Goal: Task Accomplishment & Management: Use online tool/utility

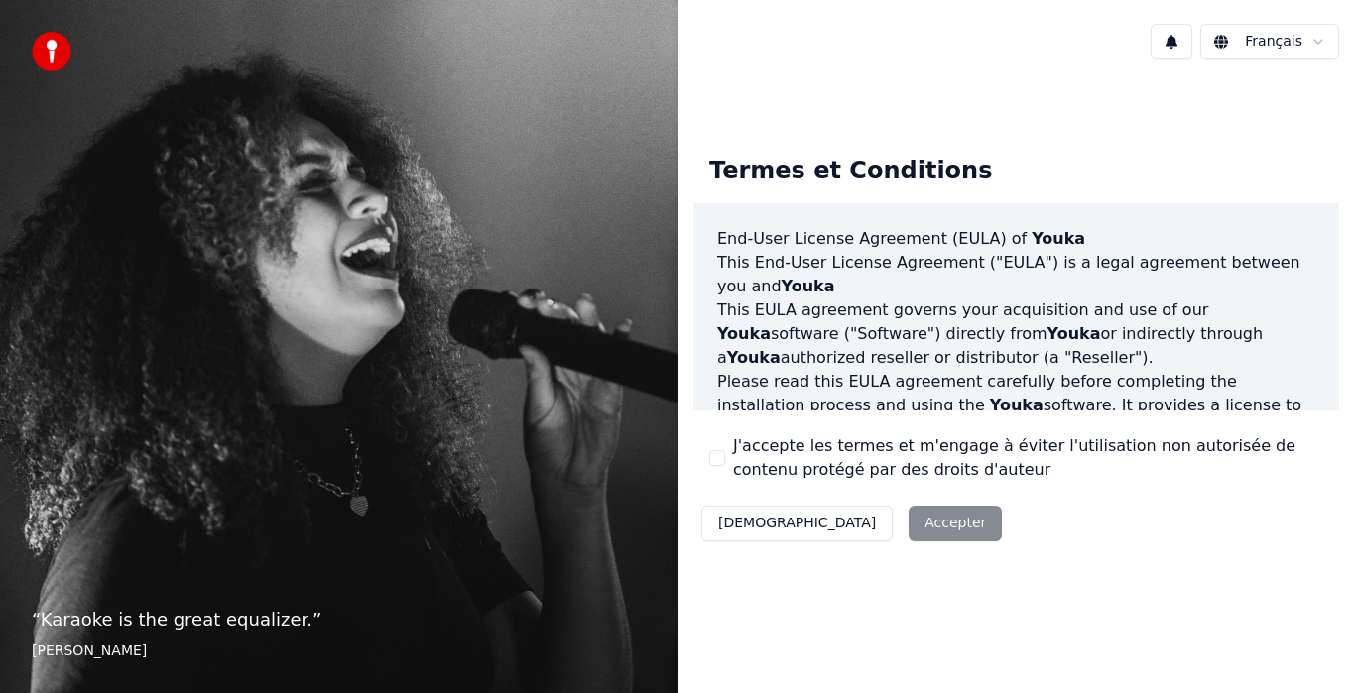
click at [702, 447] on div "Termes et Conditions End-User License Agreement (EULA) of Youka This End-User L…" at bounding box center [1016, 345] width 646 height 411
click at [716, 457] on button "J'accepte les termes et m'engage à éviter l'utilisation non autorisée de conten…" at bounding box center [717, 458] width 16 height 16
click at [909, 536] on button "Accepter" at bounding box center [955, 524] width 93 height 36
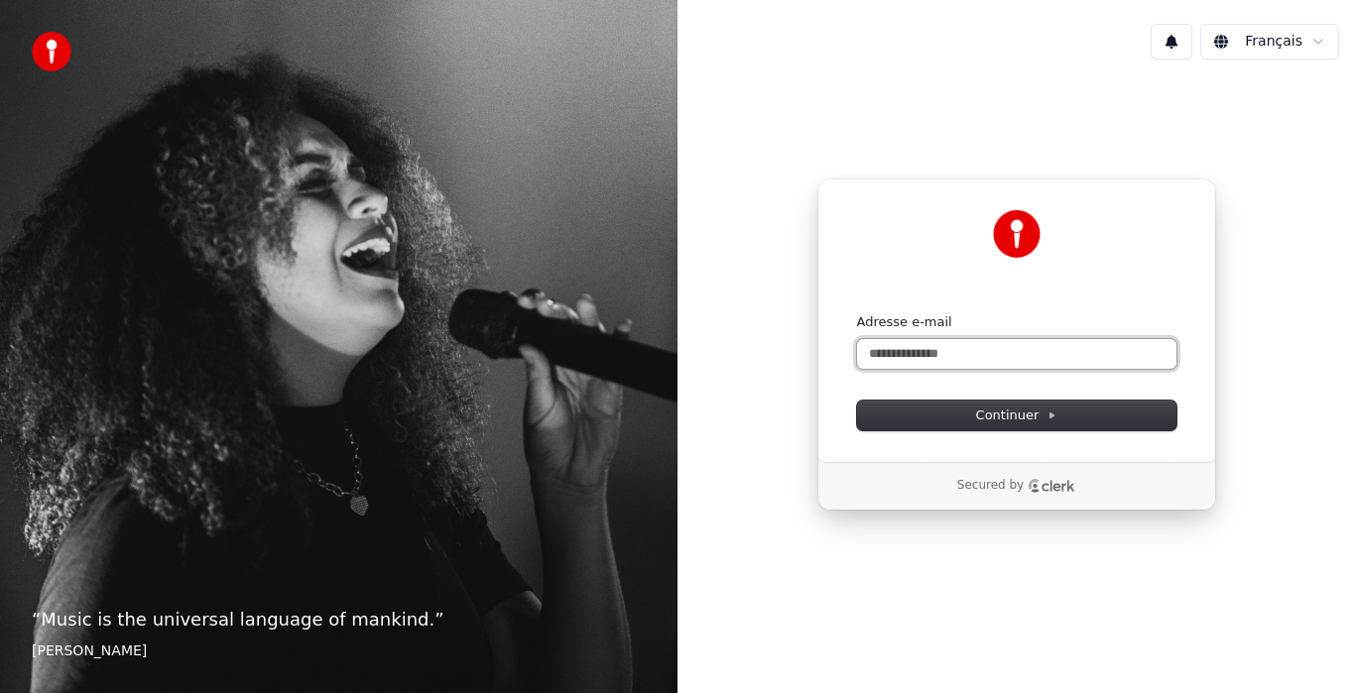
click at [997, 354] on input "Adresse e-mail" at bounding box center [1016, 354] width 319 height 30
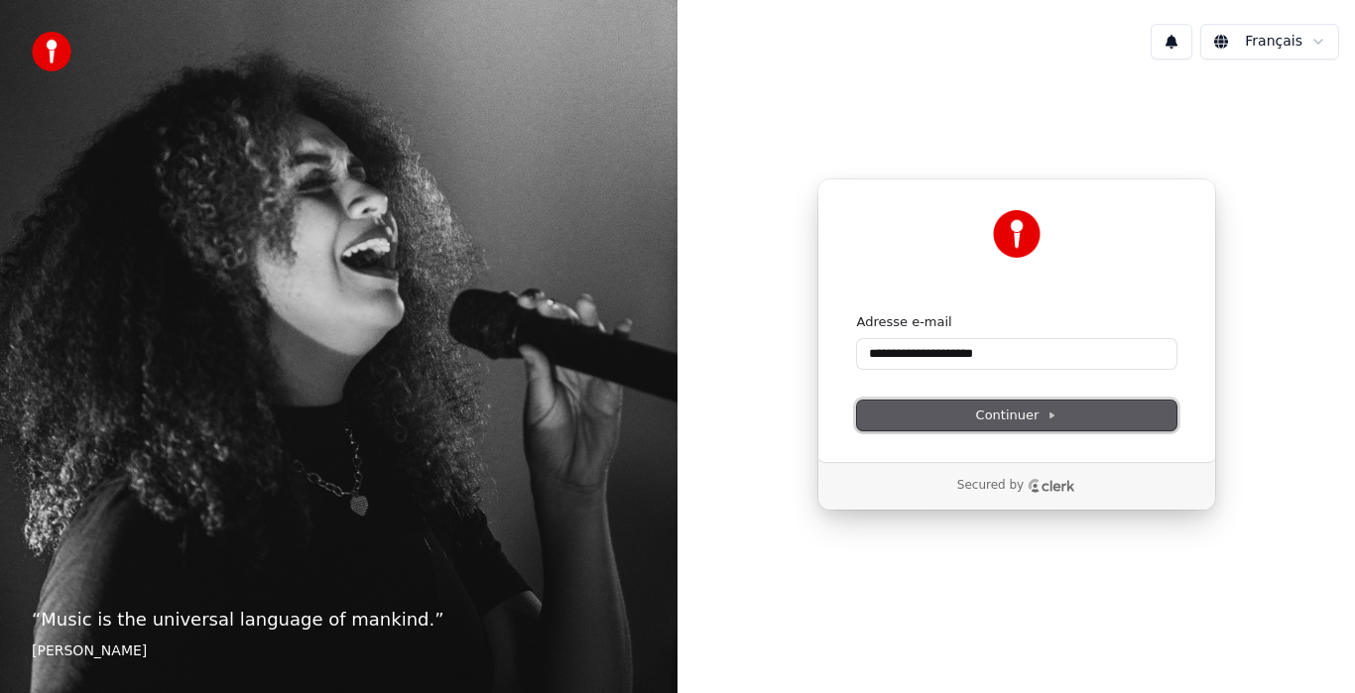
click at [1038, 421] on span "Continuer" at bounding box center [1016, 416] width 81 height 18
type input "**********"
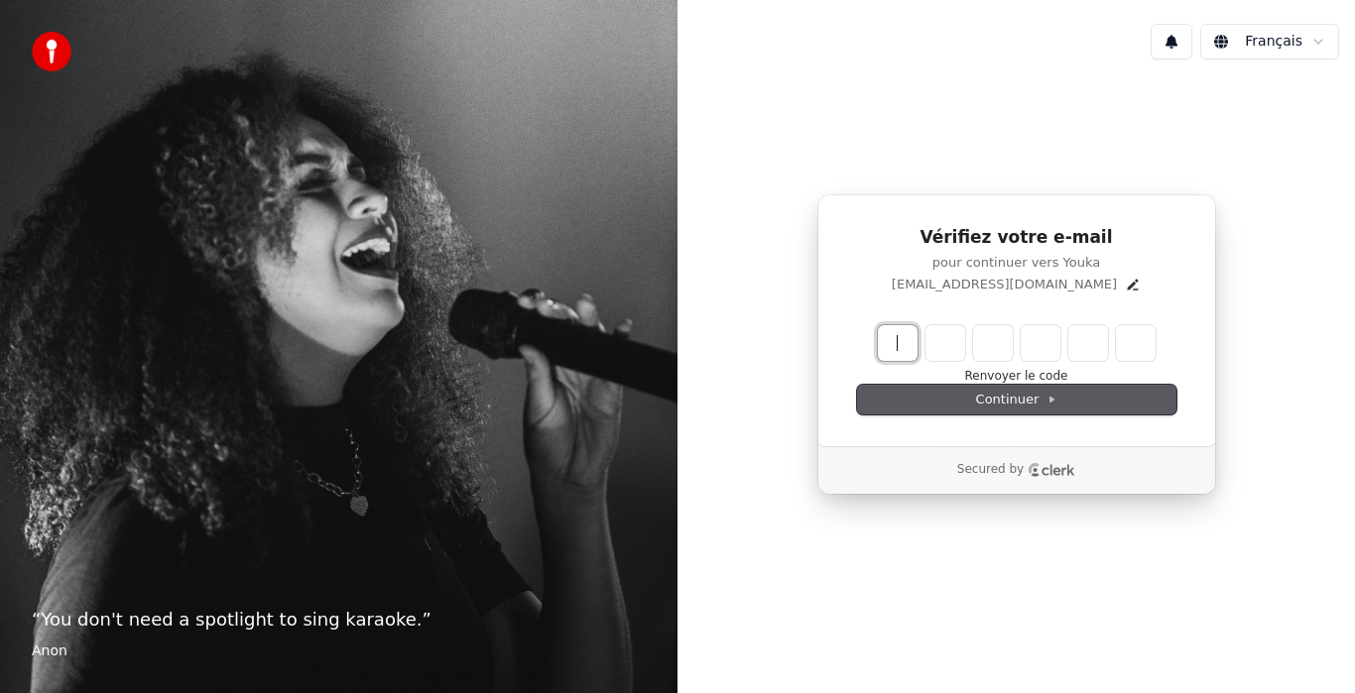
paste input "******"
type input "******"
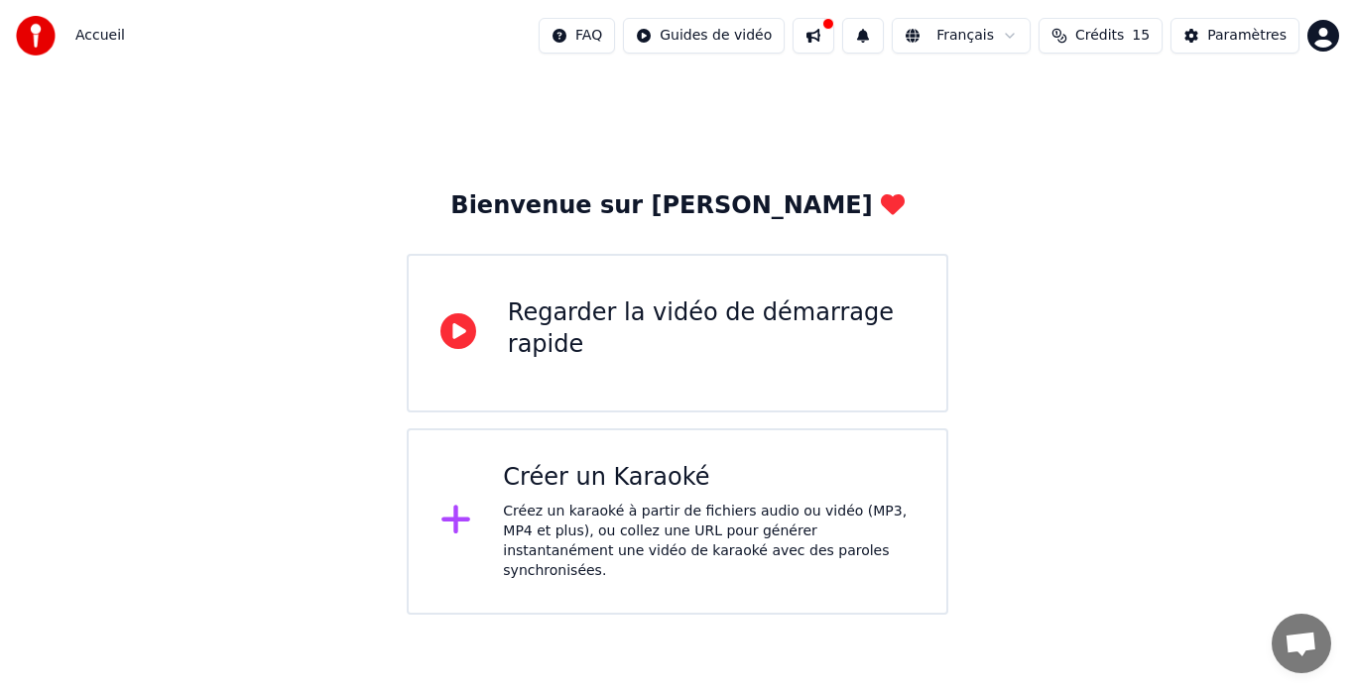
click at [654, 512] on div "Créez un karaoké à partir de fichiers audio ou vidéo (MP3, MP4 et plus), ou col…" at bounding box center [709, 541] width 412 height 79
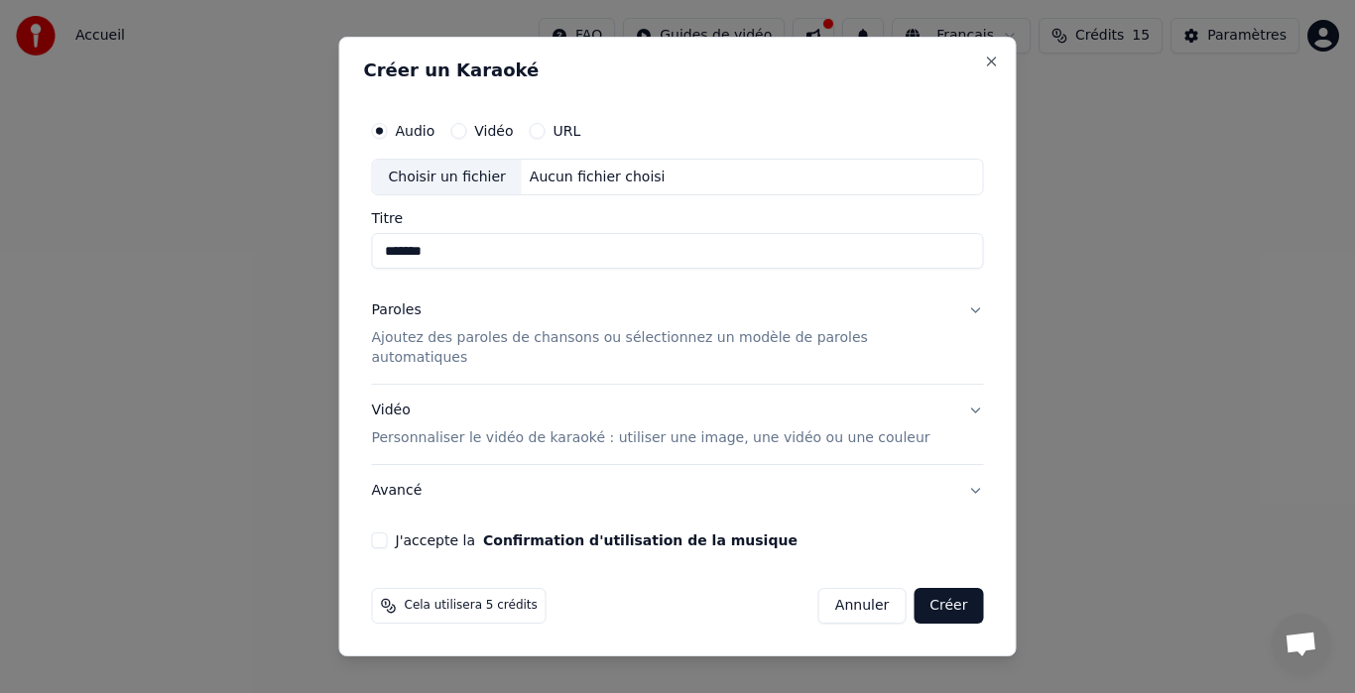
click at [606, 187] on div "Aucun fichier choisi" at bounding box center [598, 178] width 152 height 20
drag, startPoint x: 557, startPoint y: 264, endPoint x: 380, endPoint y: 251, distance: 178.0
click at [380, 251] on div "**********" at bounding box center [677, 347] width 677 height 621
type input "*******"
click at [952, 322] on button "Paroles Ajoutez des paroles de chansons ou sélectionnez un modèle de paroles au…" at bounding box center [678, 335] width 612 height 99
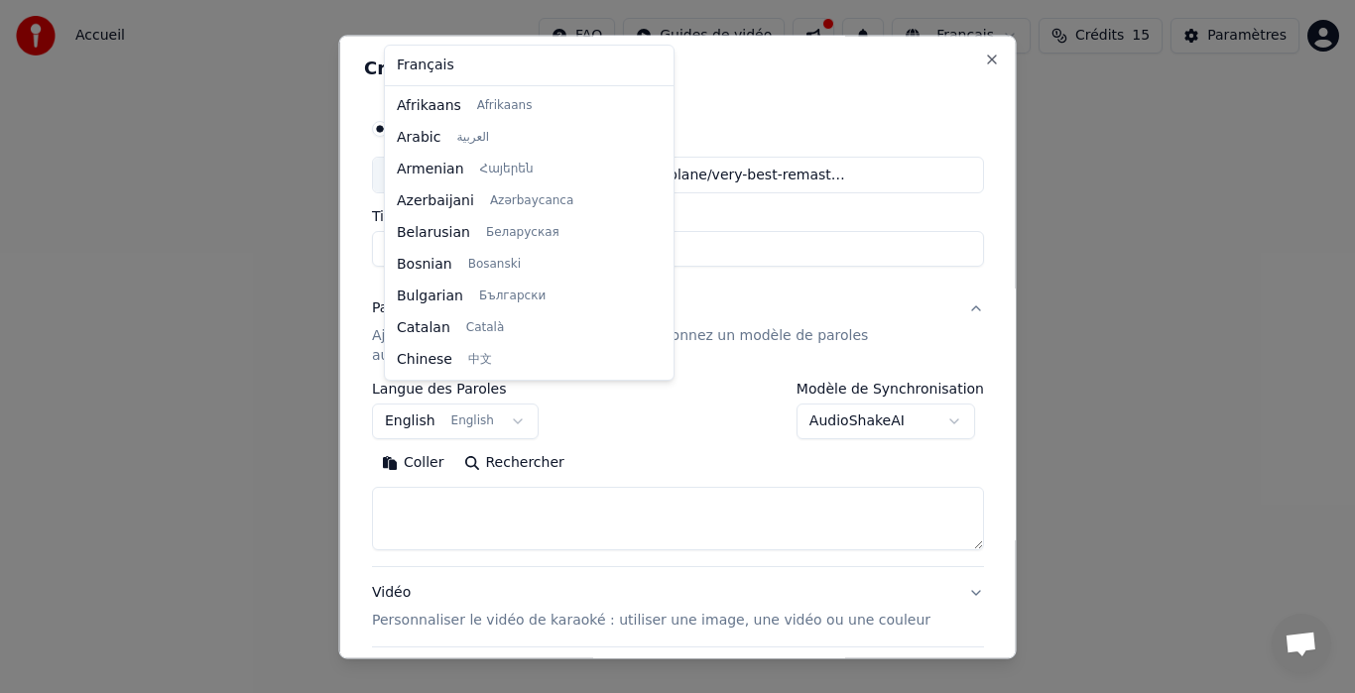
click at [522, 400] on body "**********" at bounding box center [677, 307] width 1355 height 615
select select "**"
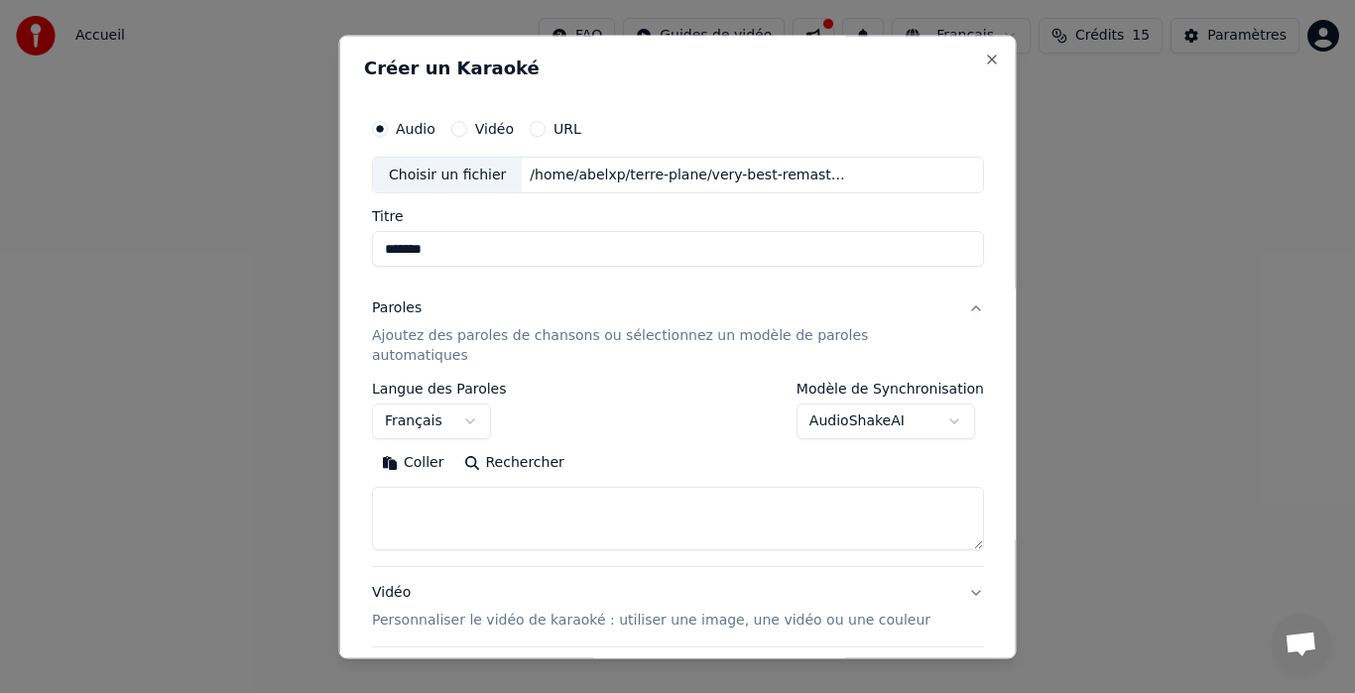
click at [453, 488] on textarea at bounding box center [678, 519] width 612 height 63
paste textarea "**********"
type textarea "**********"
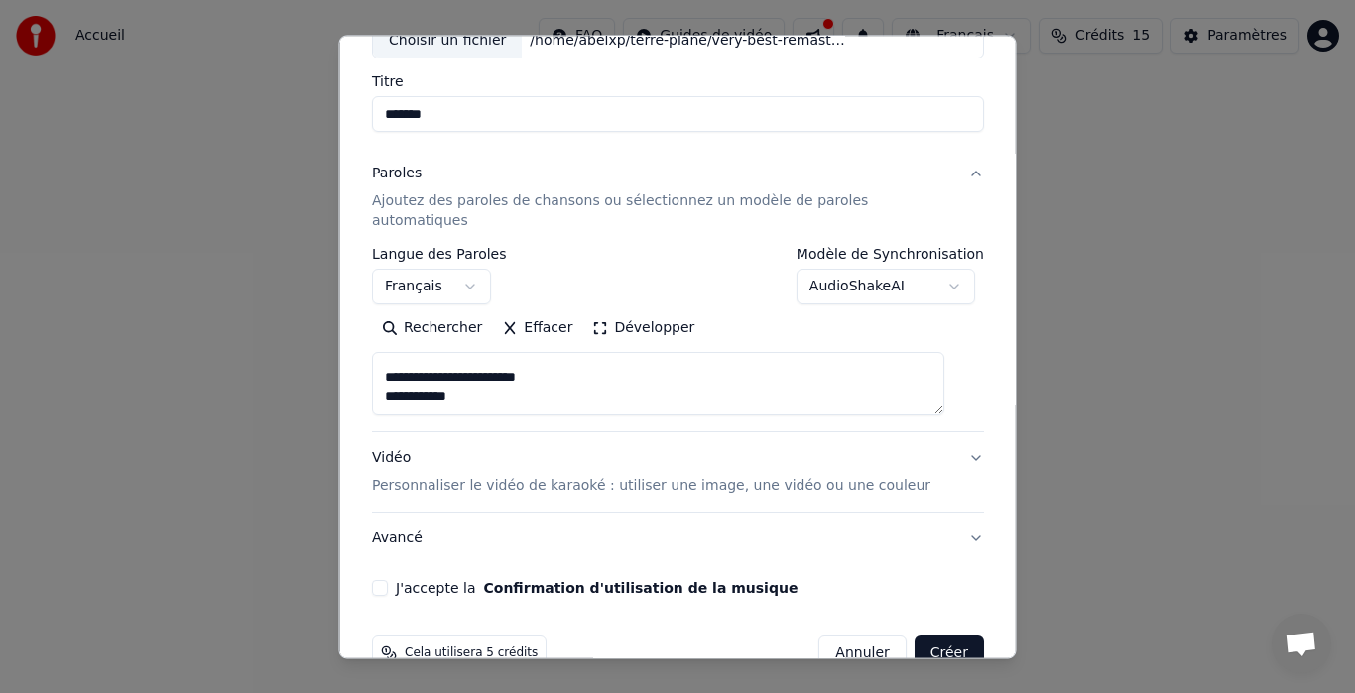
scroll to position [161, 0]
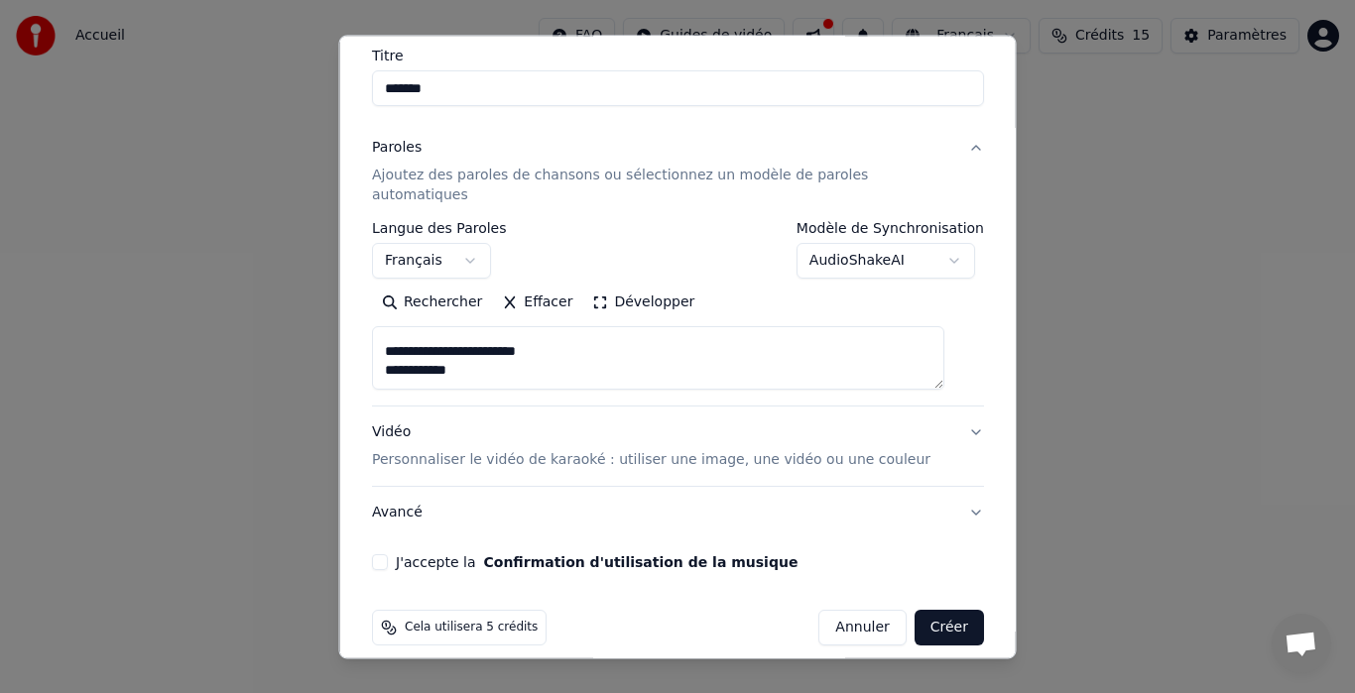
click at [386, 555] on button "J'accepte la Confirmation d'utilisation de la musique" at bounding box center [380, 563] width 16 height 16
type button "on"
click at [940, 414] on button "Vidéo Personnaliser le vidéo de karaoké : utiliser une image, une vidéo ou une …" at bounding box center [678, 447] width 612 height 79
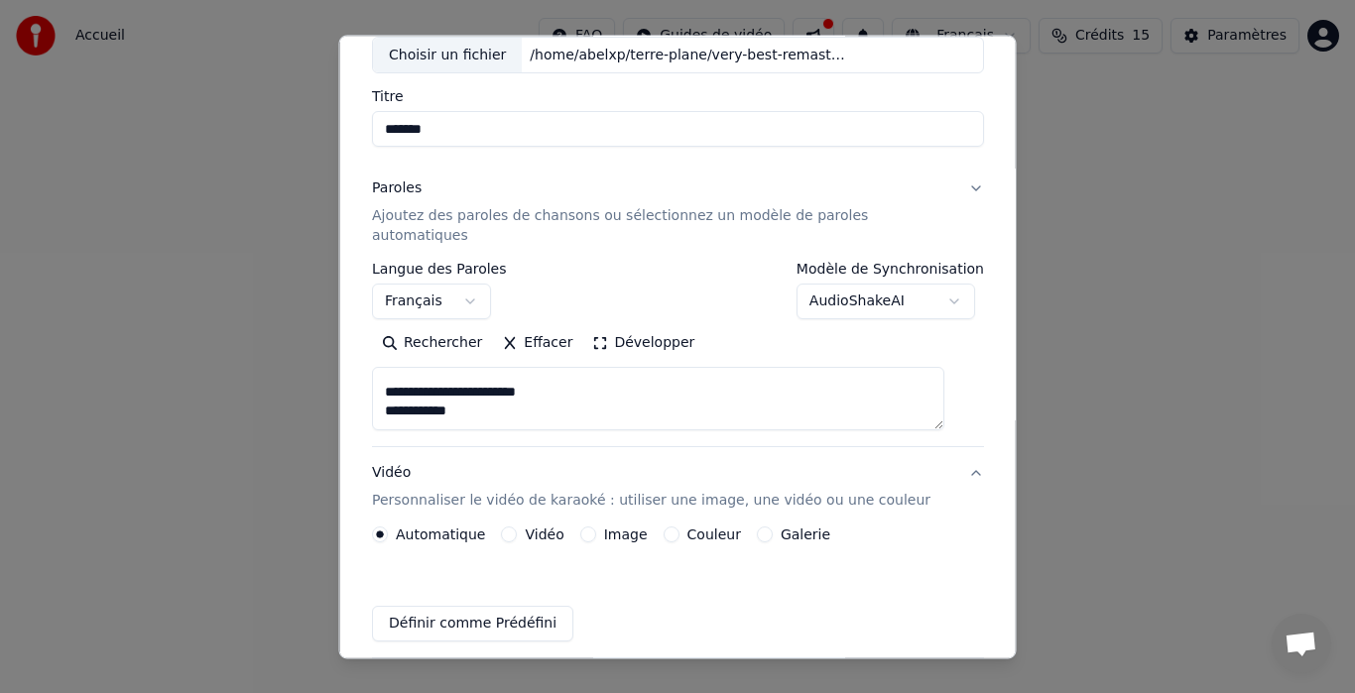
scroll to position [108, 0]
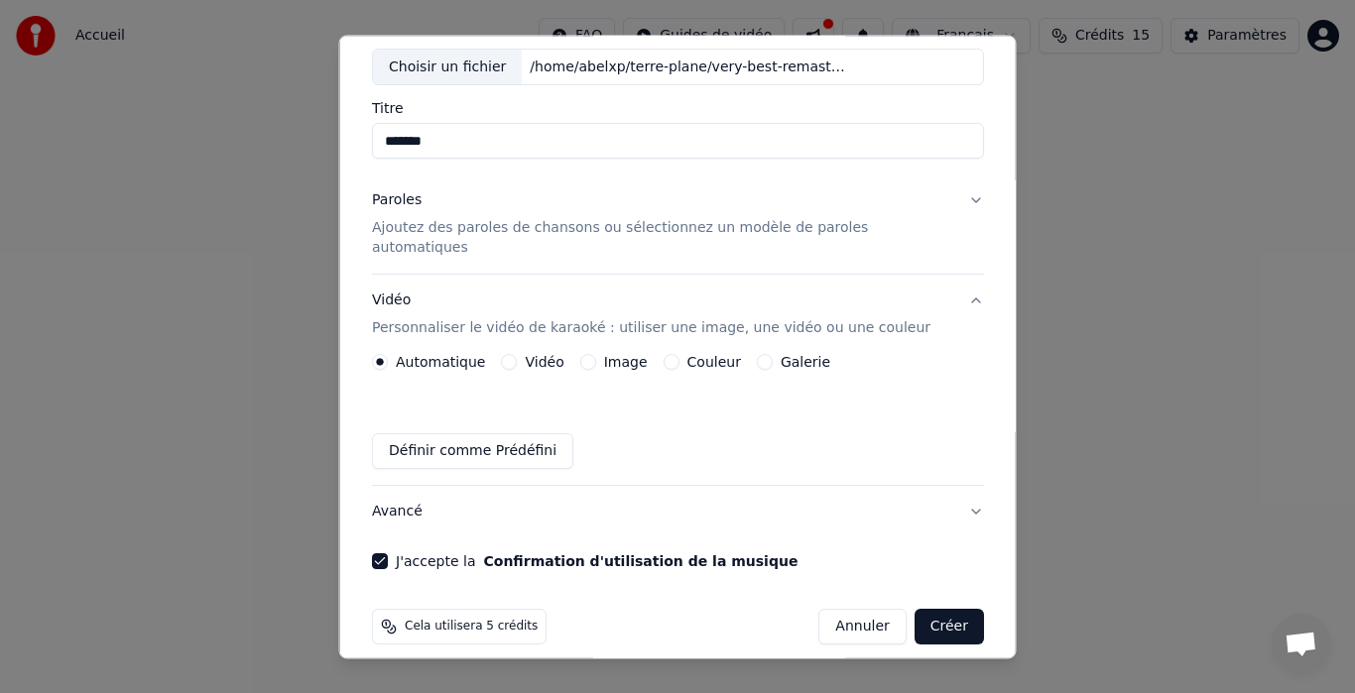
click at [603, 355] on div "Image" at bounding box center [612, 363] width 67 height 16
click at [595, 355] on button "Image" at bounding box center [587, 363] width 16 height 16
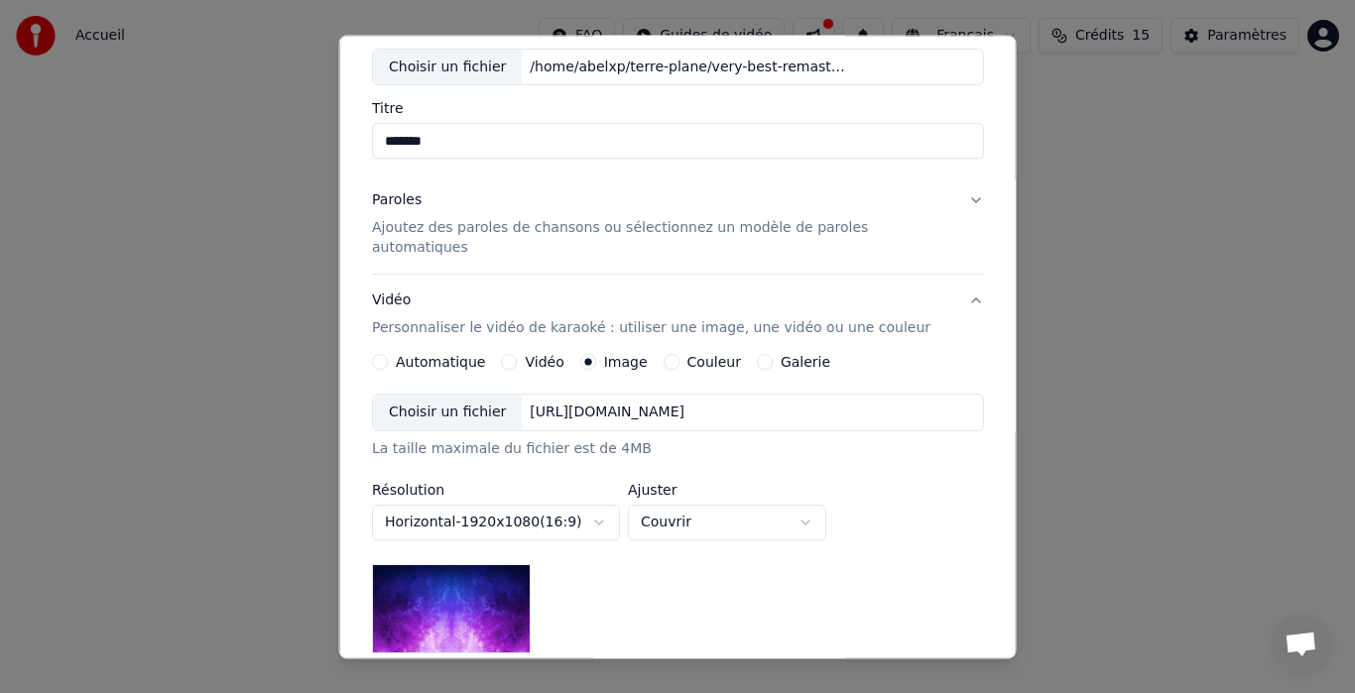
click at [489, 396] on div "Choisir un fichier" at bounding box center [447, 414] width 149 height 36
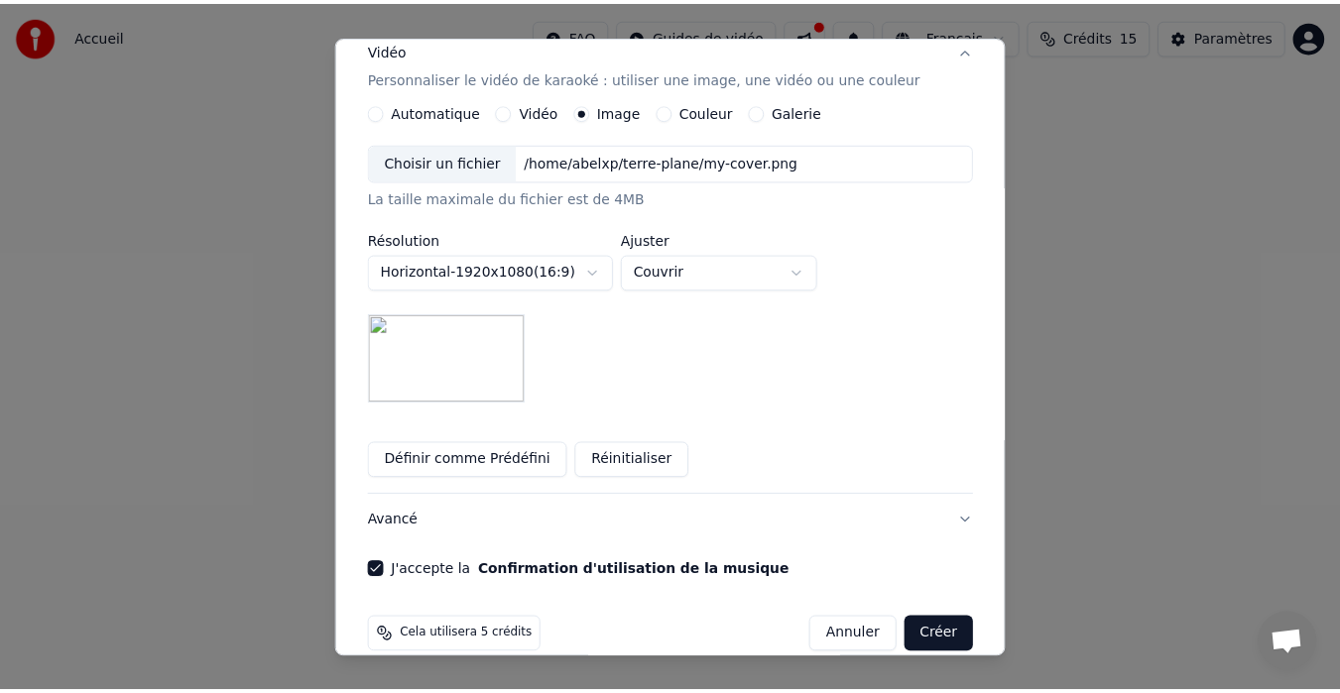
scroll to position [367, 0]
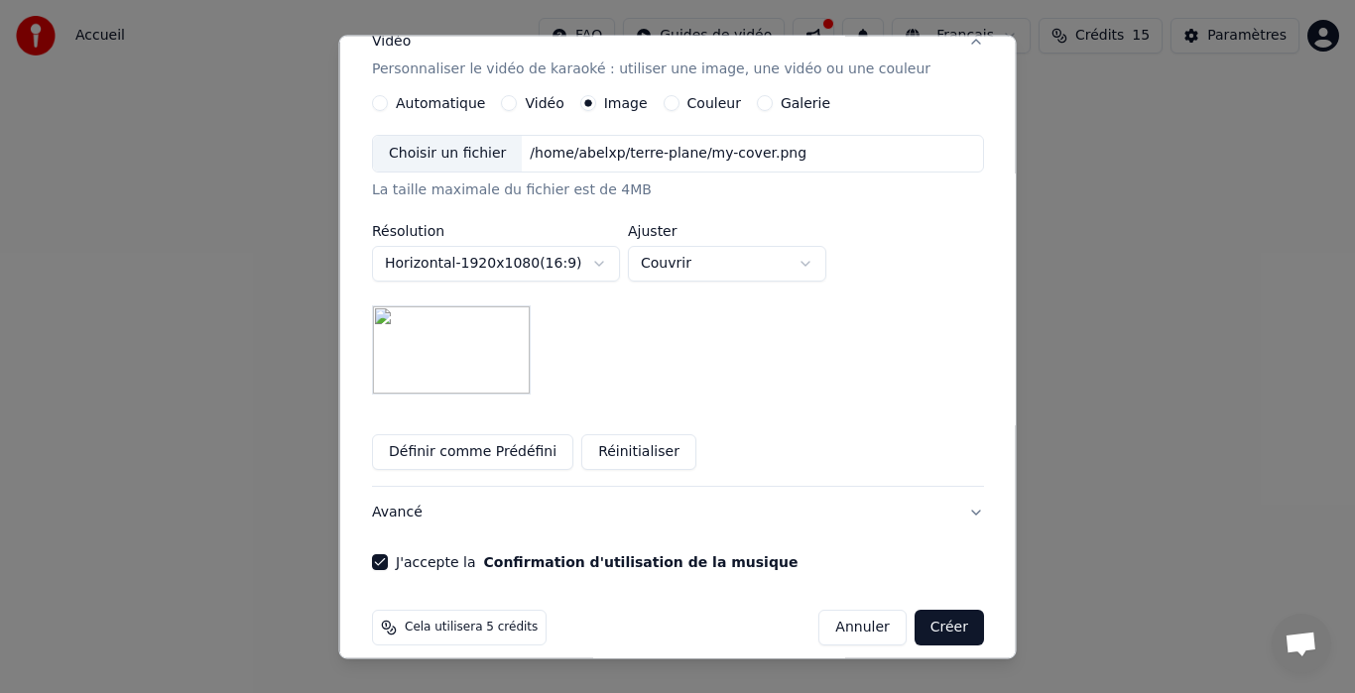
click at [937, 611] on button "Créer" at bounding box center [947, 629] width 69 height 36
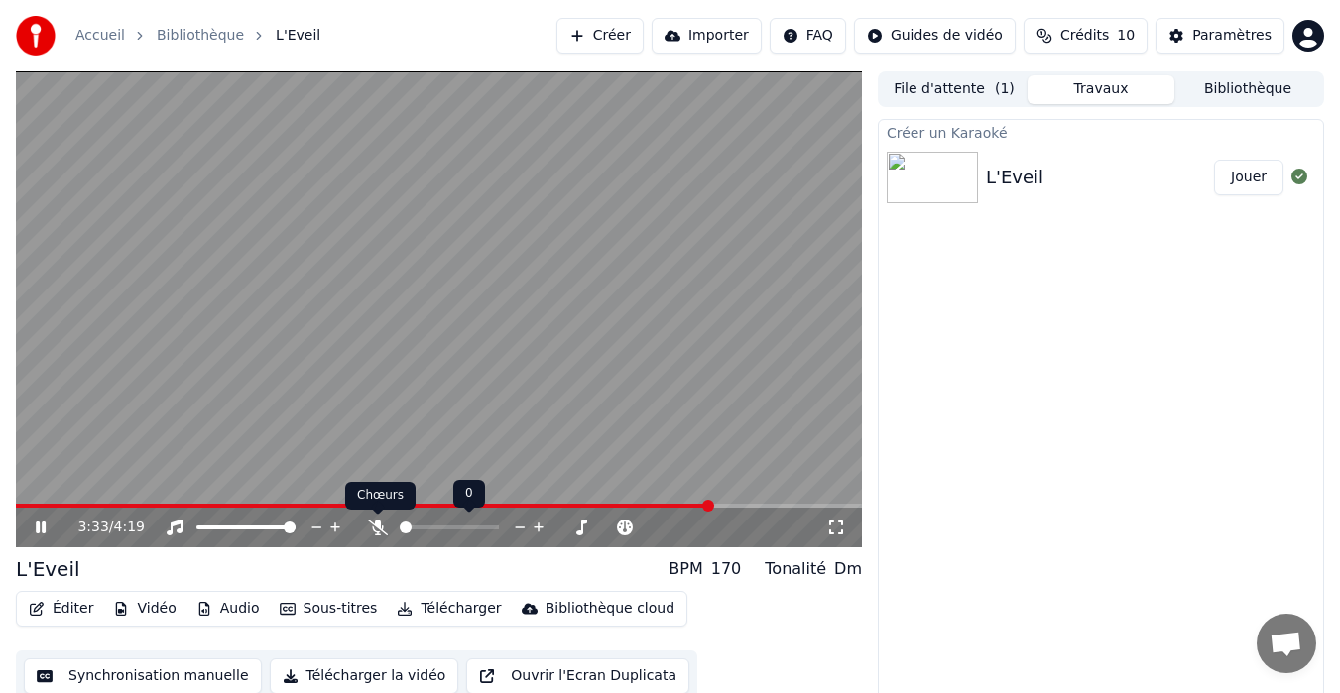
click at [377, 532] on icon at bounding box center [378, 528] width 20 height 16
click at [377, 532] on icon at bounding box center [378, 528] width 11 height 16
click at [377, 532] on icon at bounding box center [378, 528] width 20 height 16
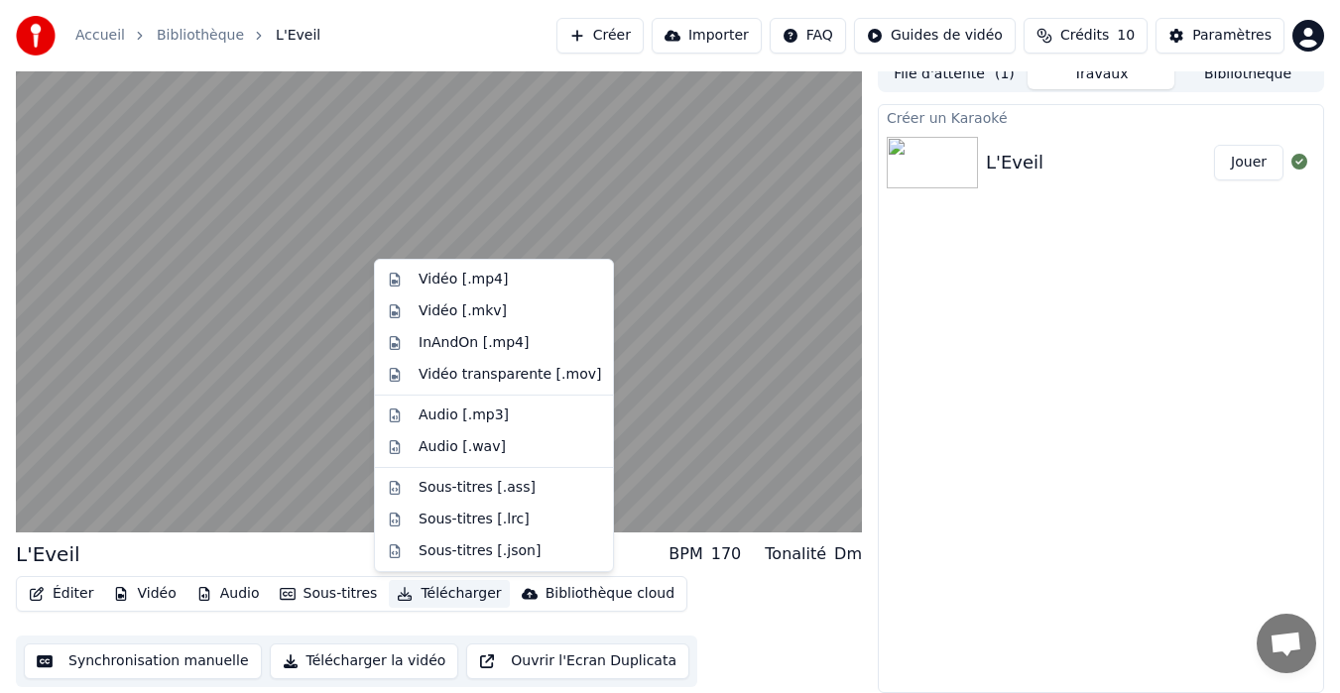
click at [417, 596] on button "Télécharger" at bounding box center [449, 594] width 120 height 28
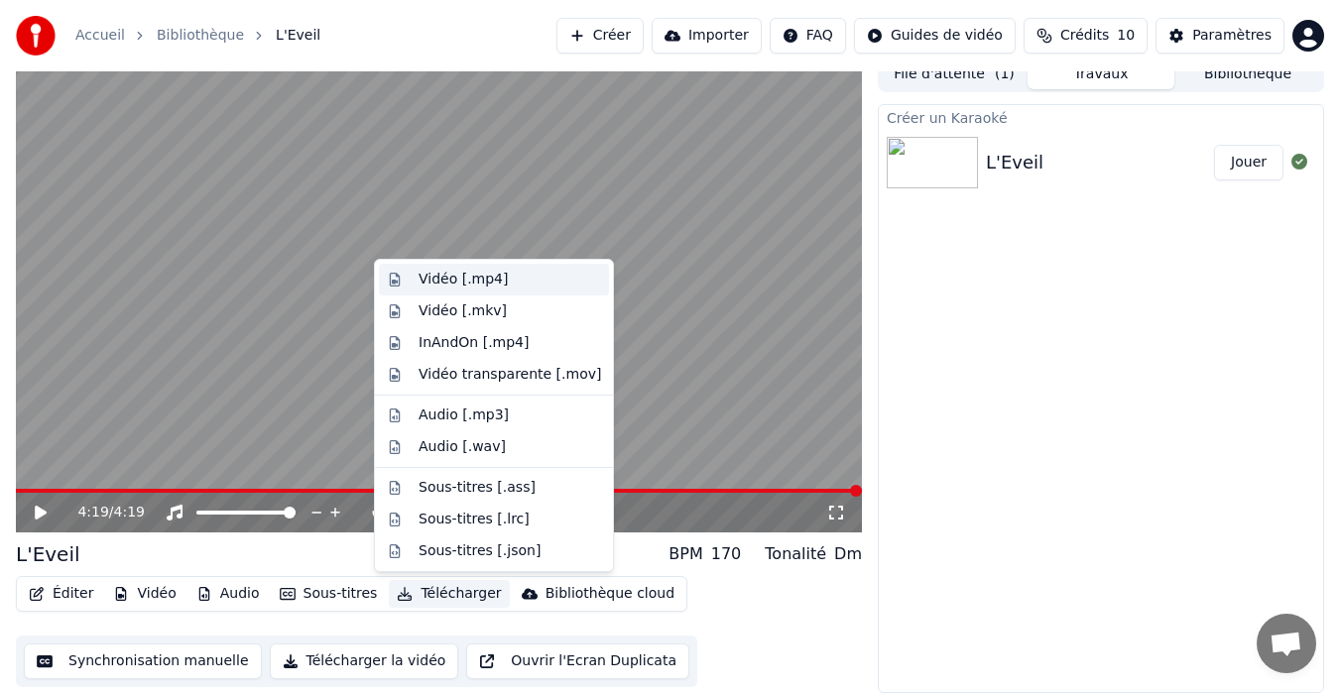
click at [446, 282] on div "Vidéo [.mp4]" at bounding box center [463, 280] width 89 height 20
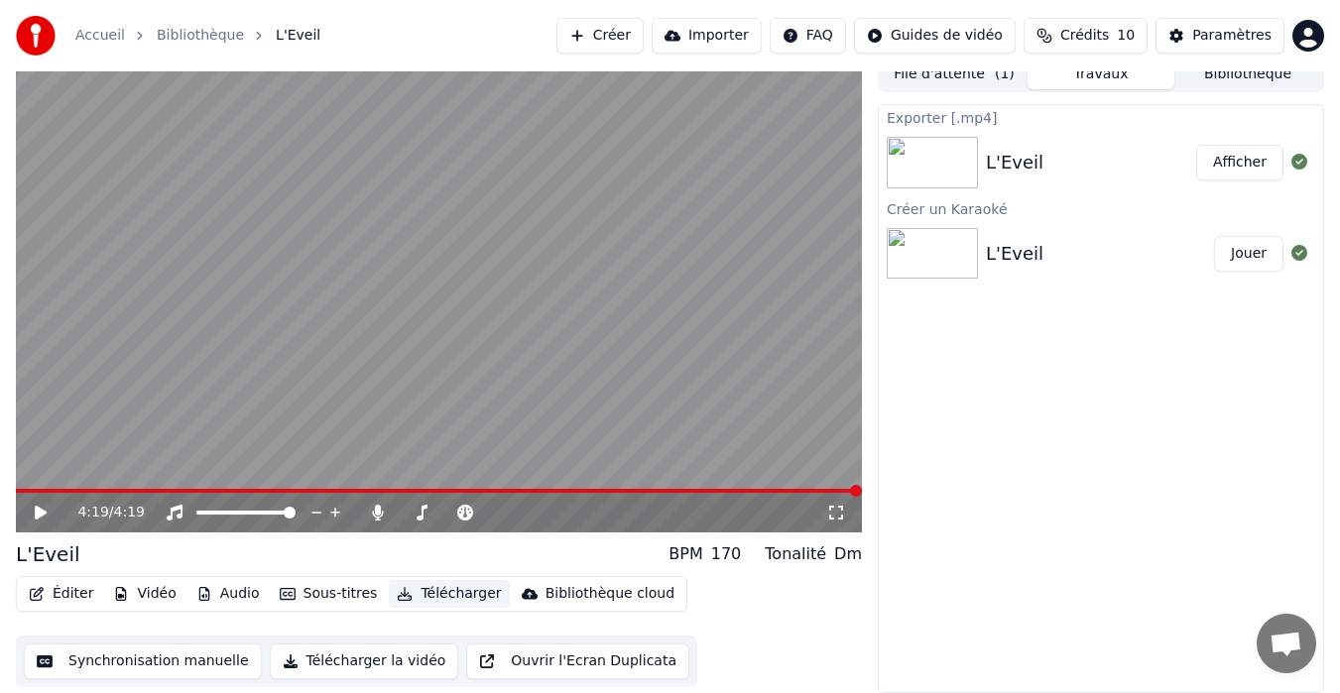
scroll to position [0, 0]
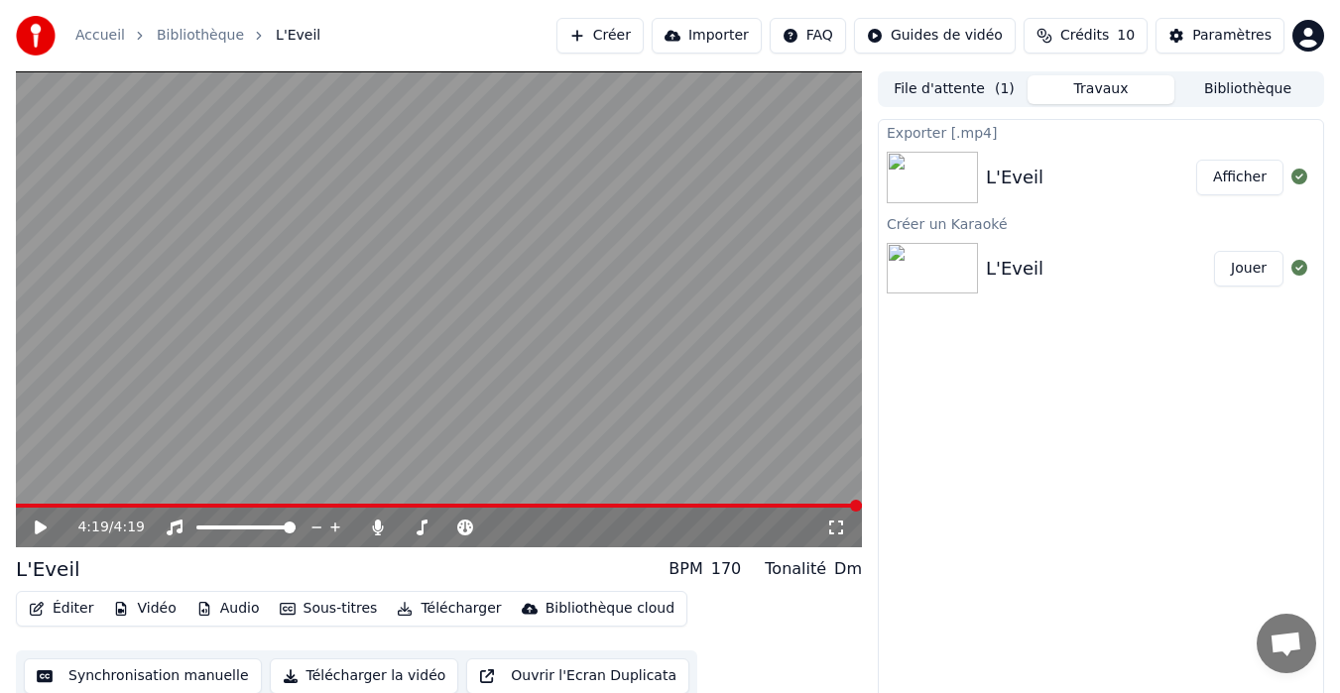
click at [1248, 177] on button "Afficher" at bounding box center [1239, 178] width 87 height 36
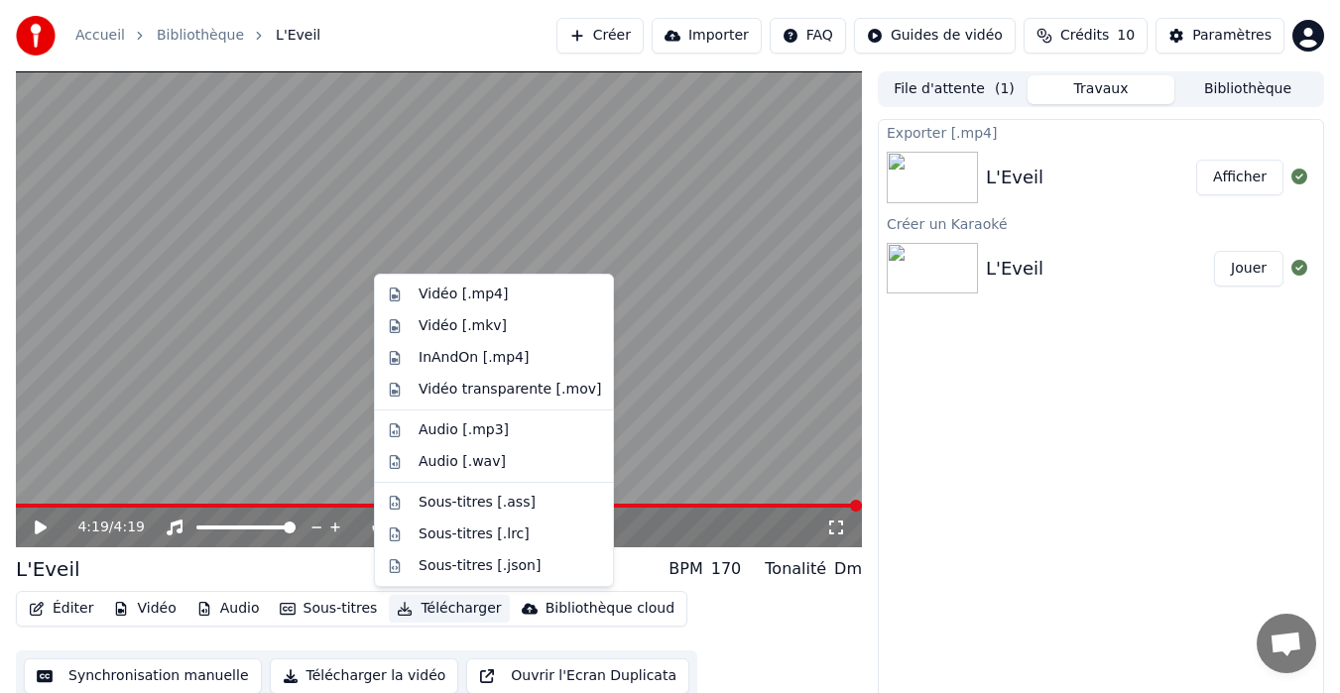
click at [470, 606] on button "Télécharger" at bounding box center [449, 609] width 120 height 28
click at [513, 563] on div "Sous-titres [.json]" at bounding box center [480, 566] width 122 height 20
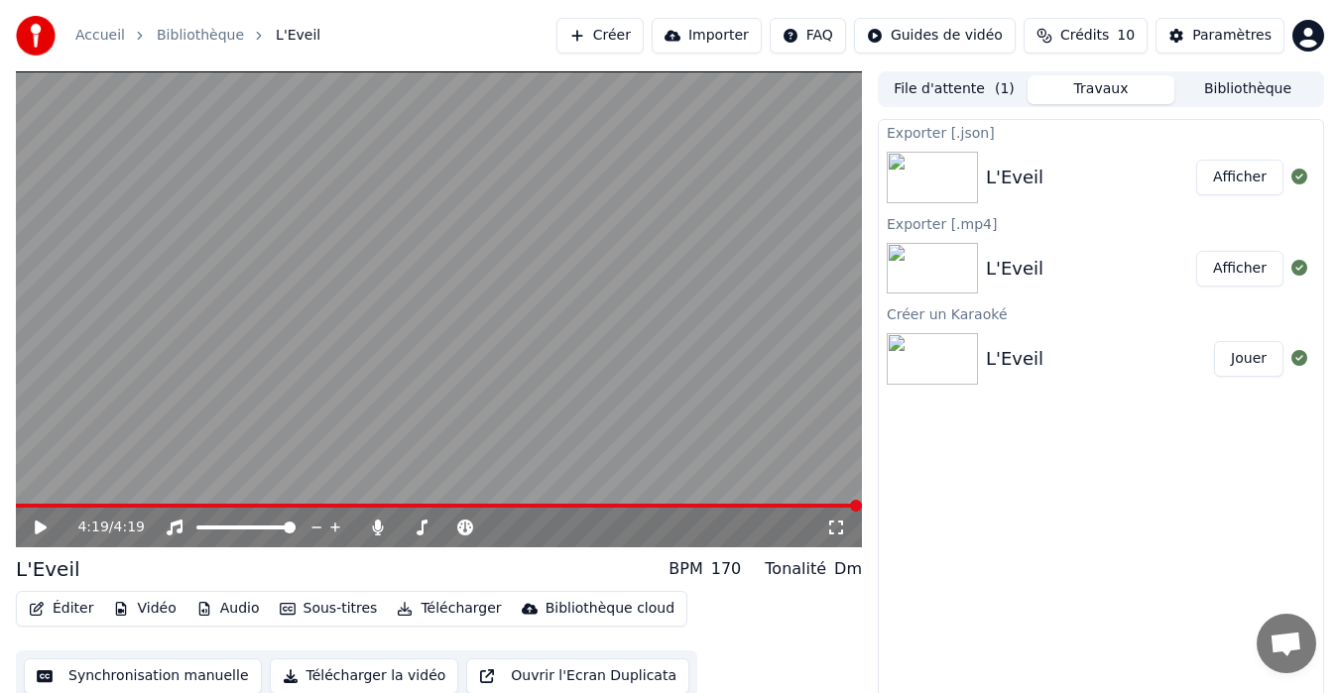
click at [467, 611] on button "Télécharger" at bounding box center [449, 609] width 120 height 28
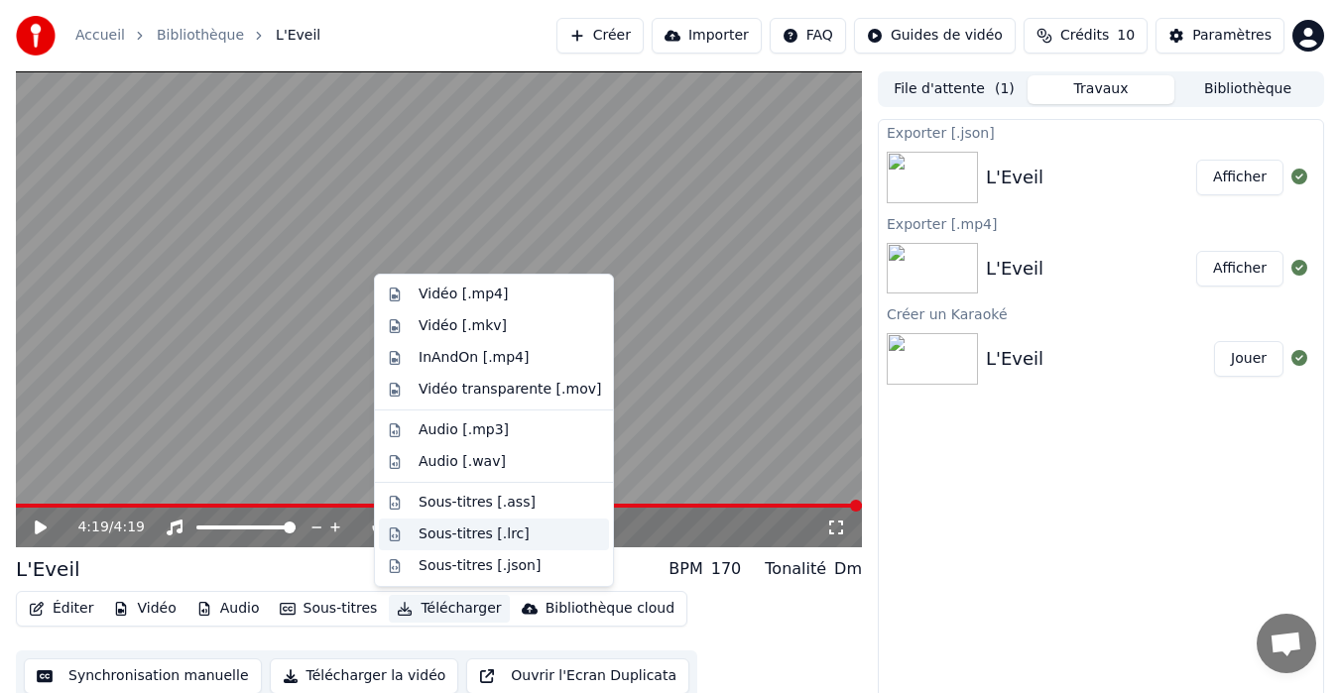
click at [496, 536] on div "Sous-titres [.lrc]" at bounding box center [474, 535] width 111 height 20
click at [447, 620] on button "Télécharger" at bounding box center [449, 609] width 120 height 28
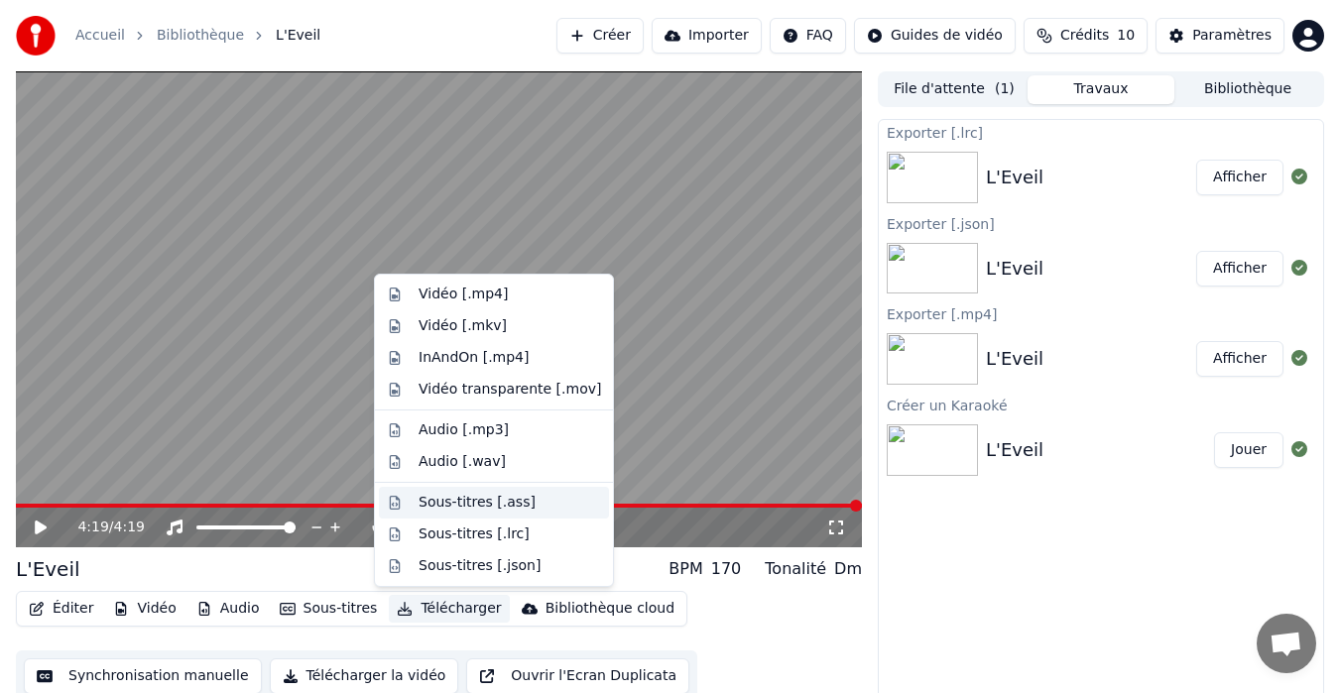
click at [485, 497] on div "Sous-titres [.ass]" at bounding box center [477, 503] width 117 height 20
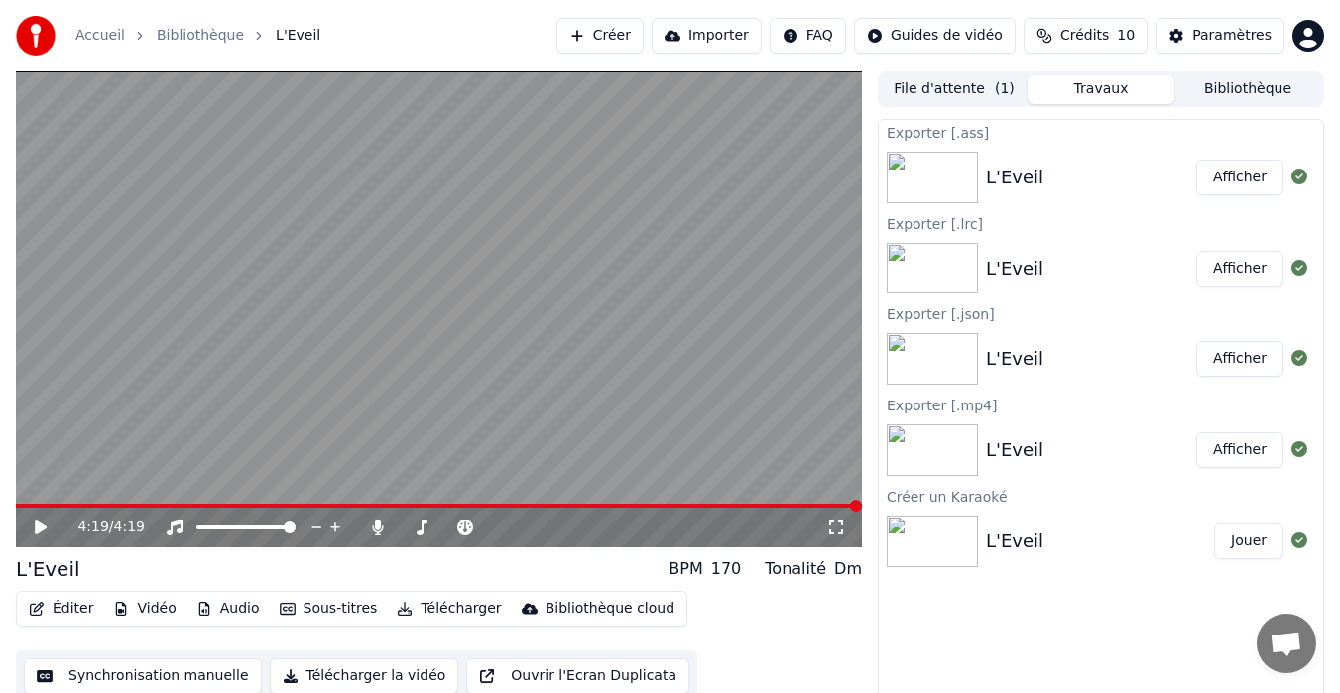
click at [443, 611] on button "Télécharger" at bounding box center [449, 609] width 120 height 28
click at [769, 648] on div "Éditer Vidéo Audio Sous-titres Télécharger Bibliothèque cloud Synchronisation m…" at bounding box center [439, 646] width 846 height 111
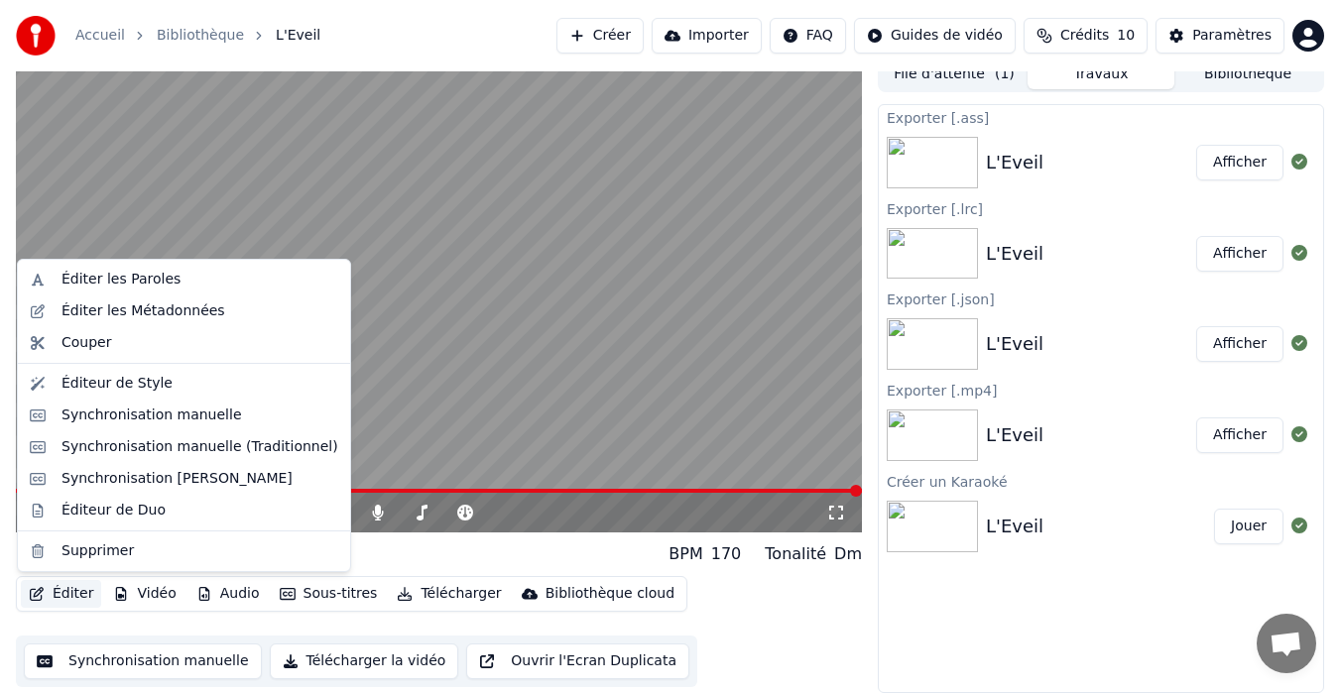
click at [67, 595] on button "Éditer" at bounding box center [61, 594] width 80 height 28
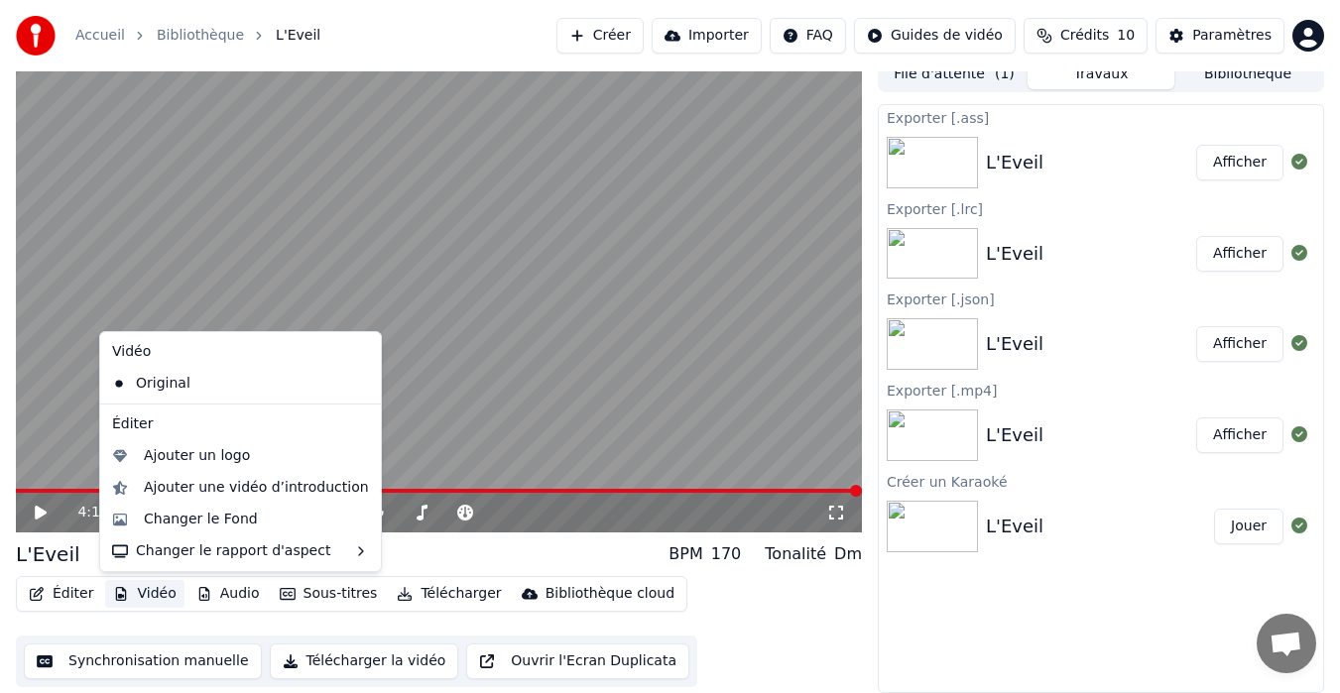
click at [821, 624] on div "Éditer Vidéo Audio Sous-titres Télécharger Bibliothèque cloud Synchronisation m…" at bounding box center [439, 631] width 846 height 111
